Goal: Navigation & Orientation: Find specific page/section

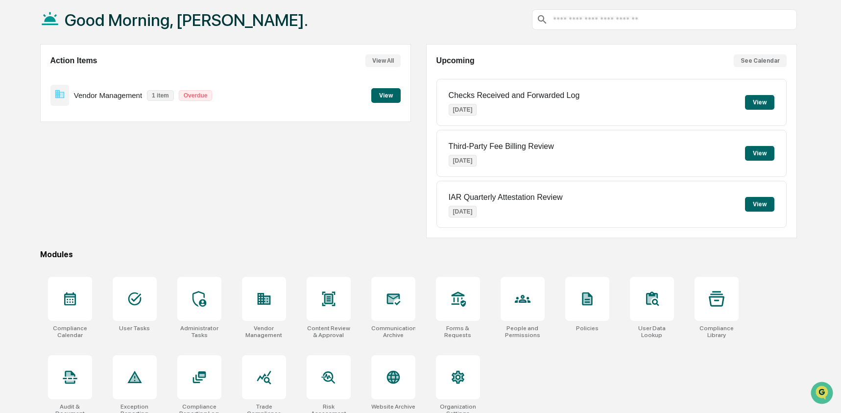
scroll to position [52, 0]
click at [470, 301] on div at bounding box center [458, 298] width 44 height 44
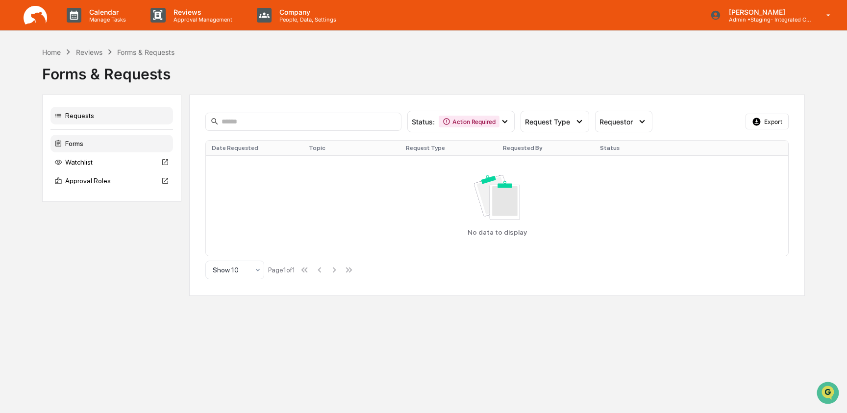
click at [97, 145] on div "Forms" at bounding box center [111, 144] width 122 height 18
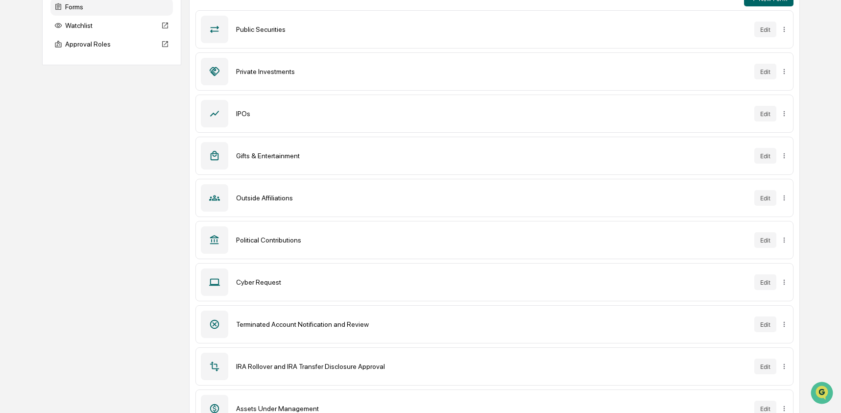
scroll to position [158, 0]
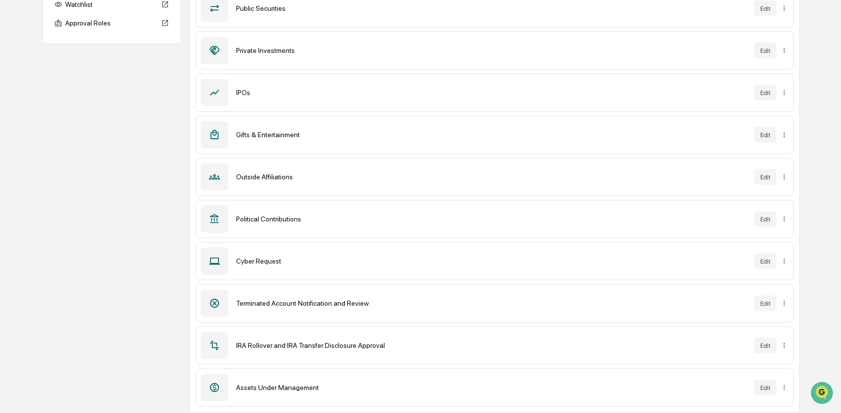
drag, startPoint x: 246, startPoint y: 263, endPoint x: 313, endPoint y: 261, distance: 66.7
click at [313, 261] on div "Cyber Request" at bounding box center [491, 261] width 511 height 8
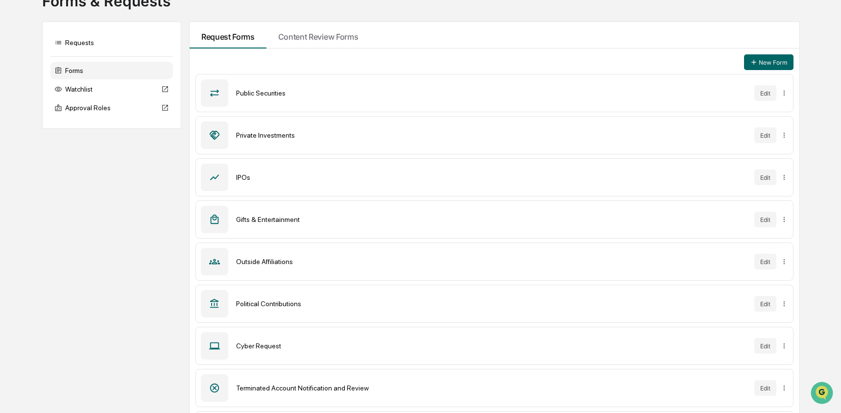
scroll to position [0, 0]
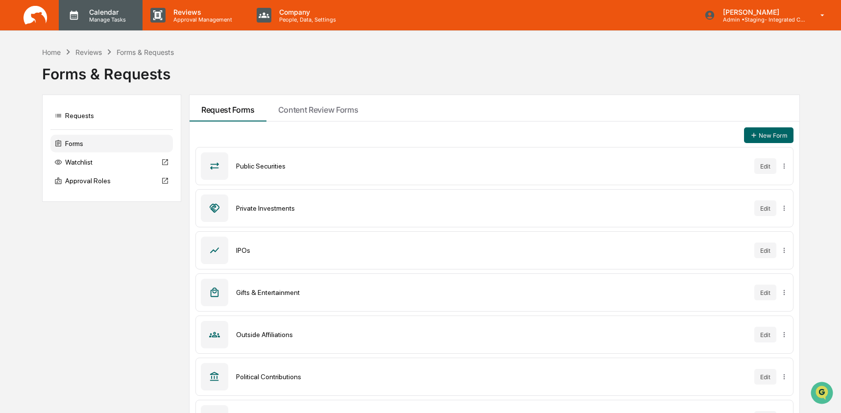
click at [95, 19] on p "Manage Tasks" at bounding box center [105, 19] width 49 height 7
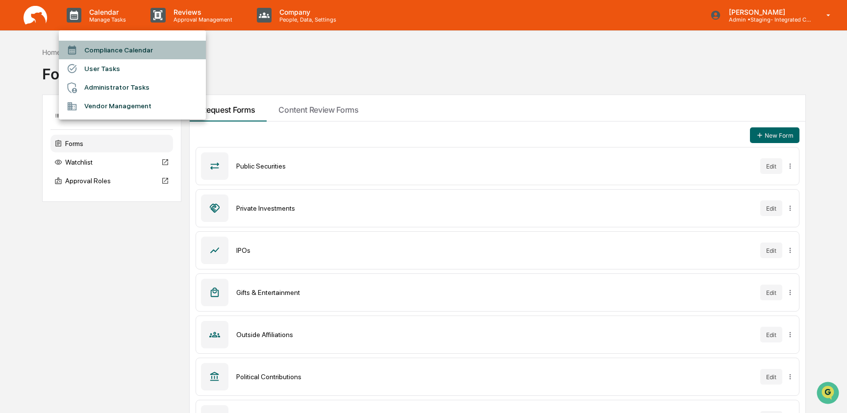
click at [104, 50] on li "Compliance Calendar" at bounding box center [132, 50] width 147 height 19
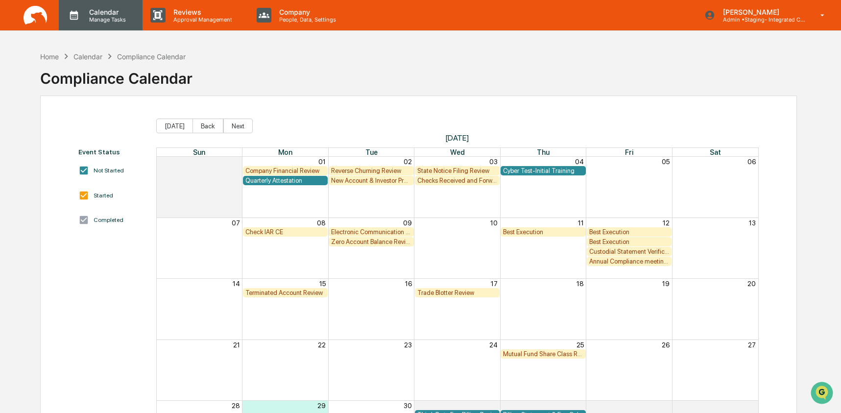
click at [92, 20] on p "Manage Tasks" at bounding box center [105, 19] width 49 height 7
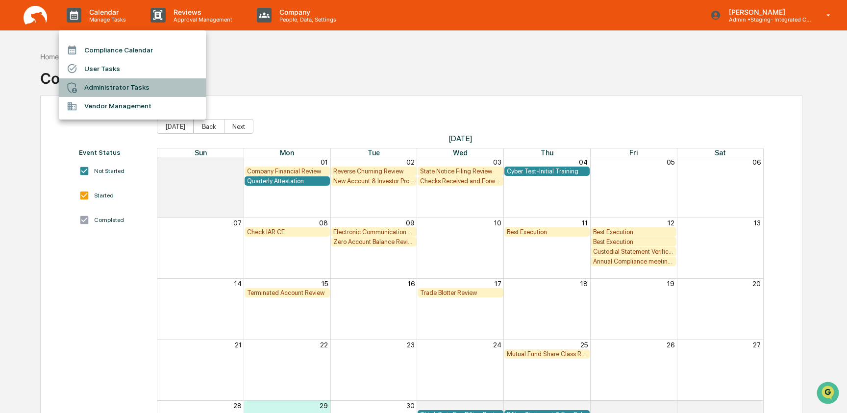
click at [116, 85] on li "Administrator Tasks" at bounding box center [132, 87] width 147 height 19
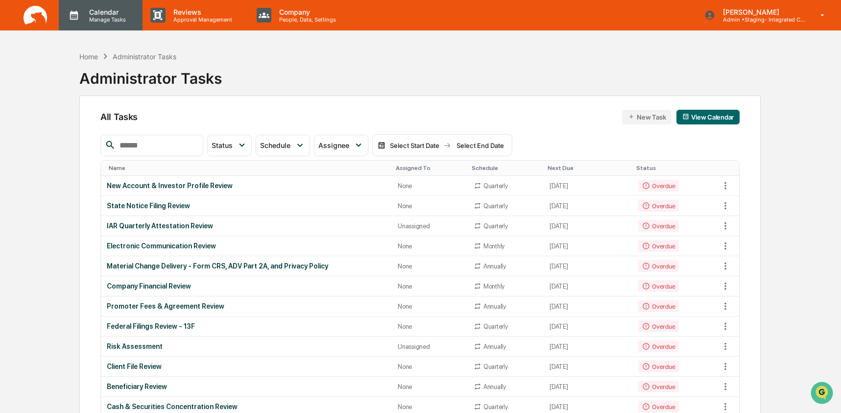
click at [103, 17] on p "Manage Tasks" at bounding box center [105, 19] width 49 height 7
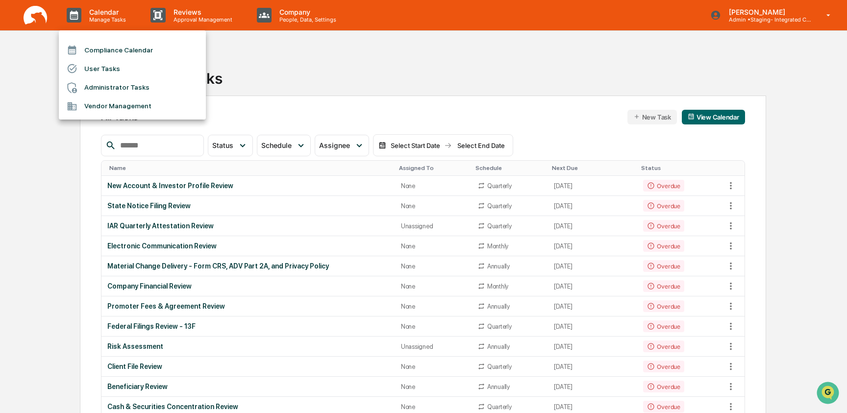
click at [111, 54] on li "Compliance Calendar" at bounding box center [132, 50] width 147 height 19
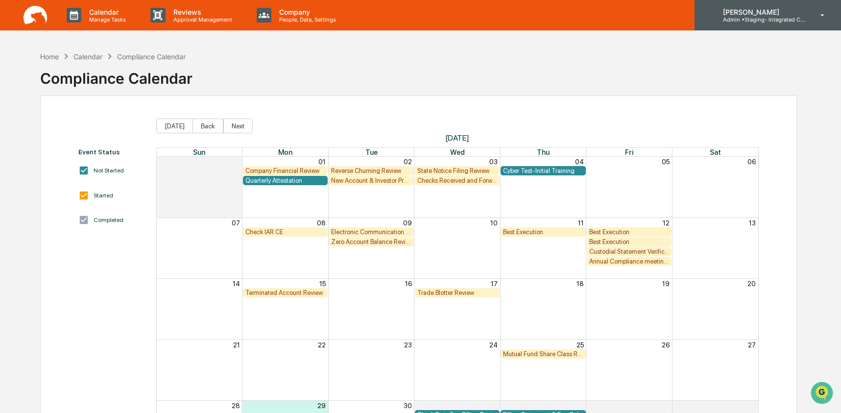
click at [785, 18] on p "Admin • Staging- Integrated Compliance Advisors" at bounding box center [760, 19] width 91 height 7
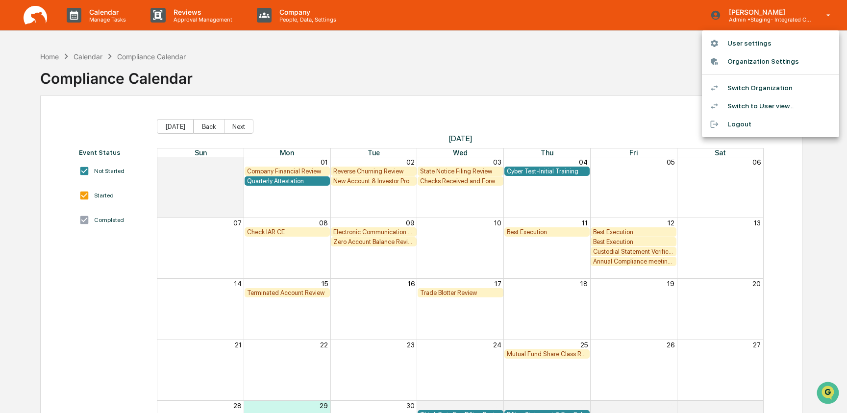
click at [773, 87] on li "Switch Organization" at bounding box center [770, 88] width 137 height 18
